Goal: Task Accomplishment & Management: Manage account settings

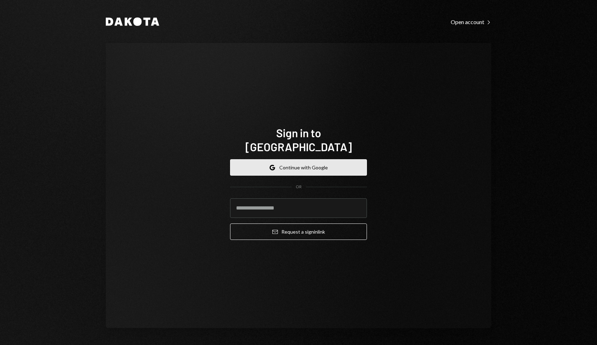
click at [310, 159] on button "Google Continue with Google" at bounding box center [298, 167] width 137 height 16
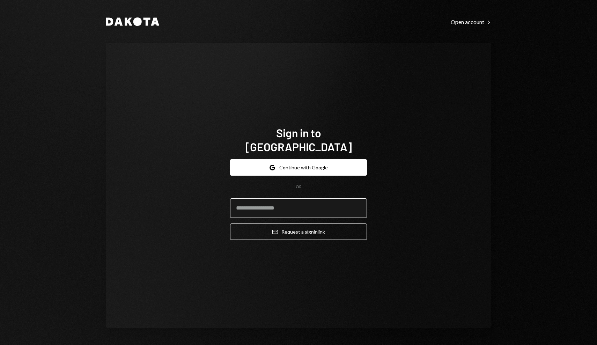
click at [311, 207] on input "email" at bounding box center [298, 208] width 137 height 20
click at [265, 205] on input "email" at bounding box center [298, 208] width 137 height 20
click at [0, 345] on com-1password-button at bounding box center [0, 345] width 0 height 0
click at [313, 201] on input "email" at bounding box center [298, 208] width 137 height 20
click at [0, 345] on com-1password-button at bounding box center [0, 345] width 0 height 0
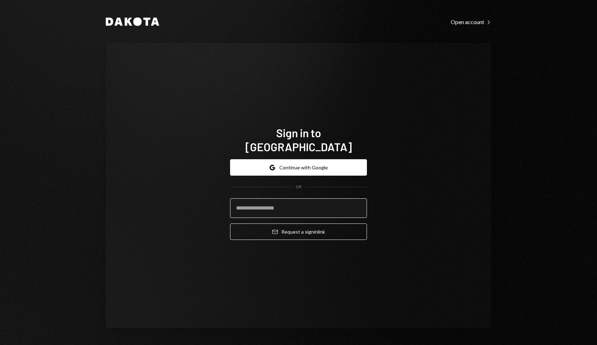
click at [300, 207] on input "email" at bounding box center [298, 208] width 137 height 20
click at [284, 204] on input "email" at bounding box center [298, 208] width 137 height 20
type input "**********"
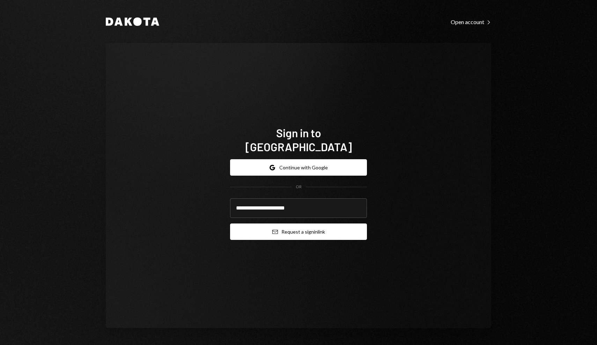
click at [289, 227] on button "Email Request a sign in link" at bounding box center [298, 232] width 137 height 16
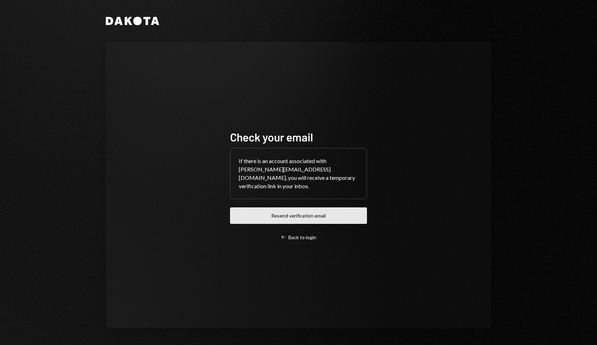
click at [308, 211] on button "Resend verification email" at bounding box center [298, 215] width 137 height 16
